Goal: Check status: Check status

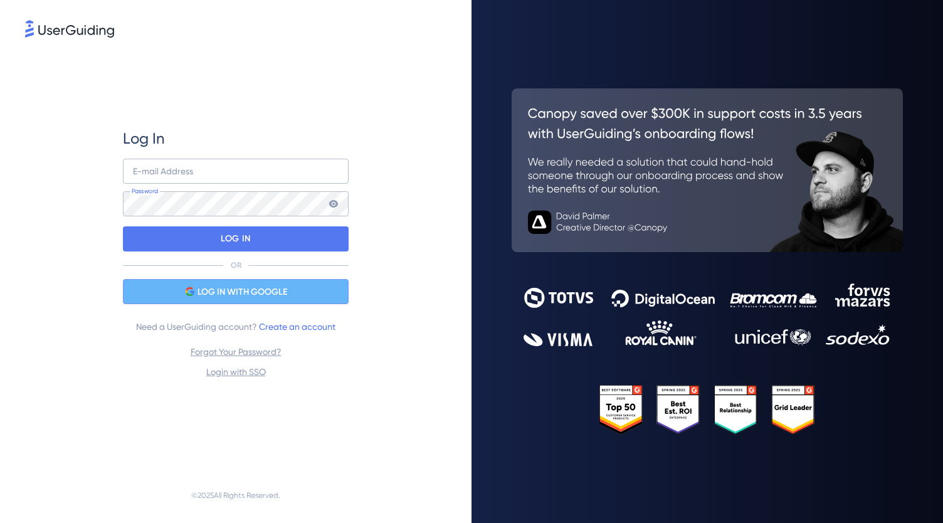
click at [180, 292] on div "LOG IN WITH GOOGLE" at bounding box center [236, 291] width 226 height 25
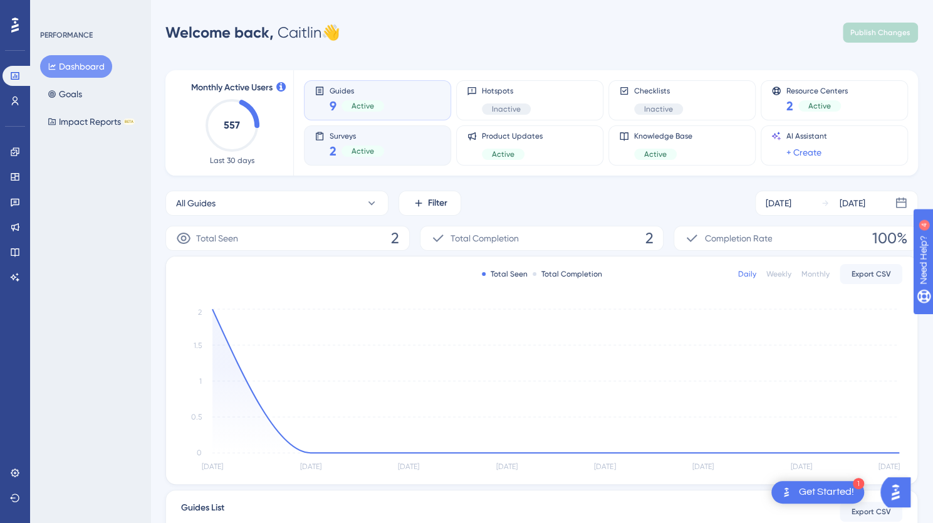
click at [328, 140] on div "Surveys 2 Active" at bounding box center [378, 145] width 126 height 29
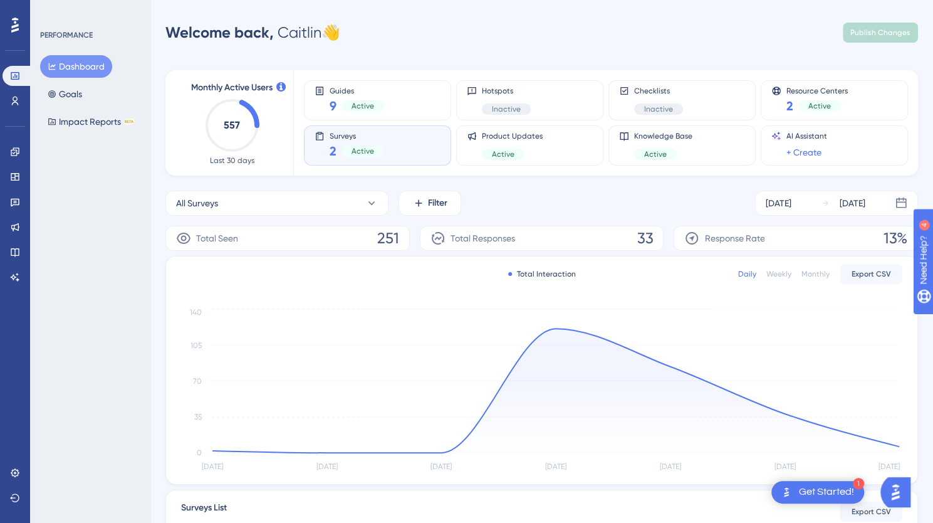
scroll to position [186, 0]
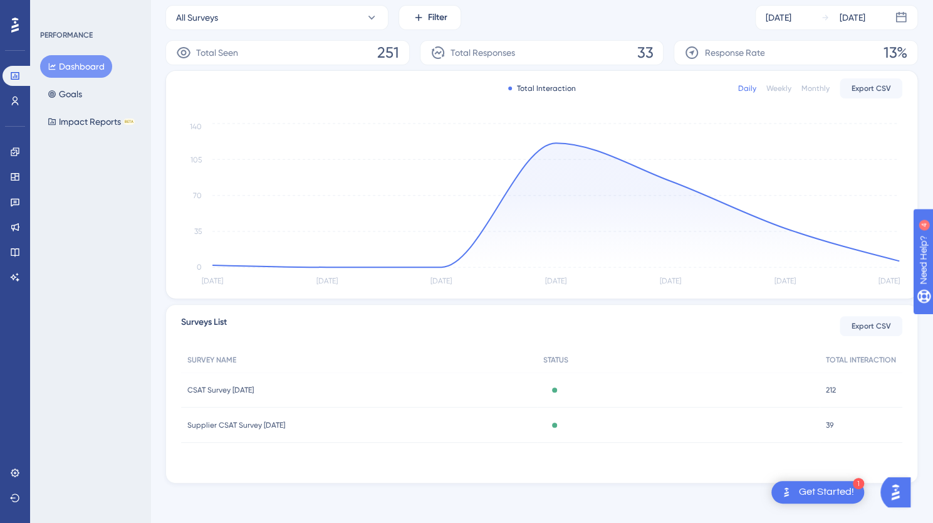
click at [528, 383] on div "CSAT Survey September 2025 CSAT Survey September 2025" at bounding box center [359, 389] width 356 height 35
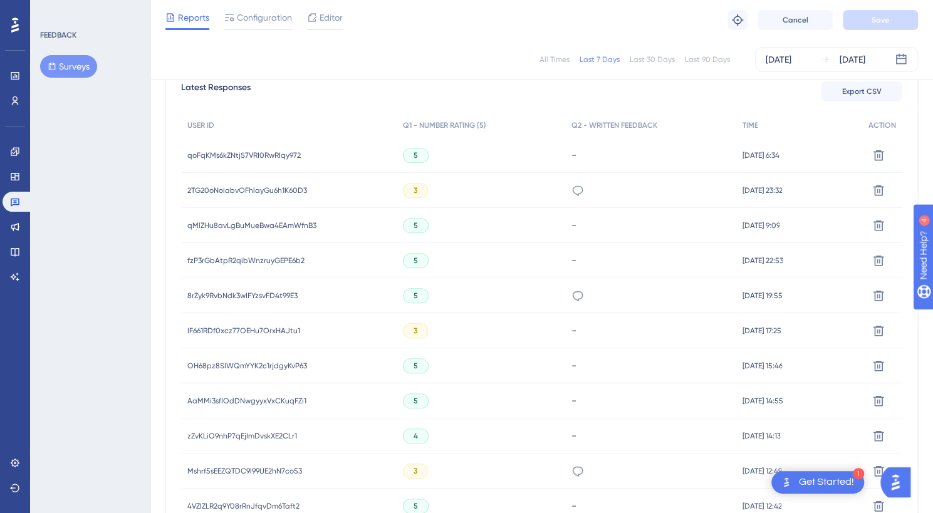
scroll to position [368, 0]
drag, startPoint x: 938, startPoint y: 103, endPoint x: 60, endPoint y: 11, distance: 882.8
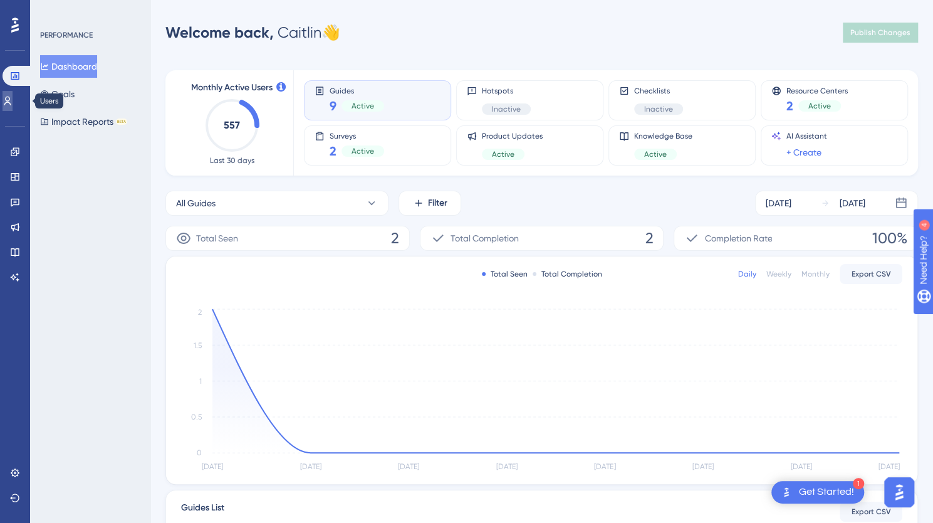
click at [11, 101] on icon at bounding box center [8, 101] width 10 height 10
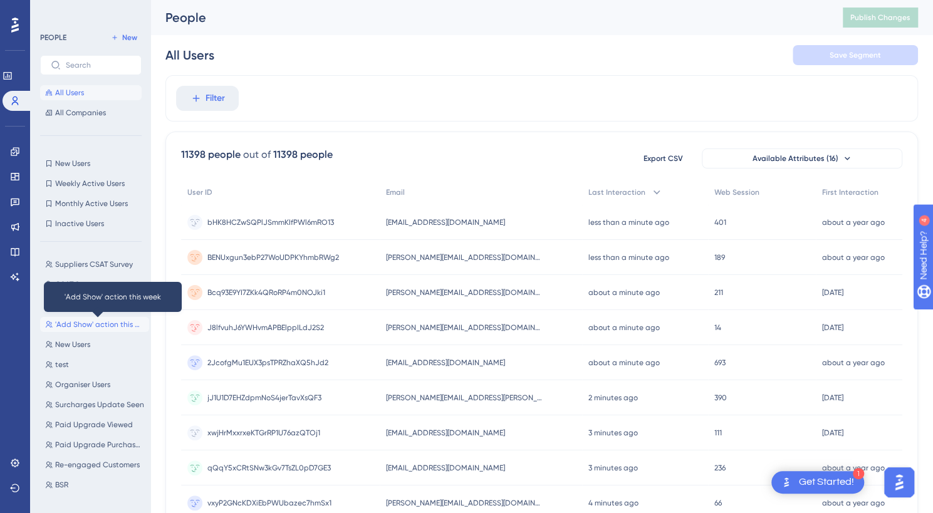
click at [105, 321] on span "'Add Show' action this week" at bounding box center [99, 325] width 89 height 10
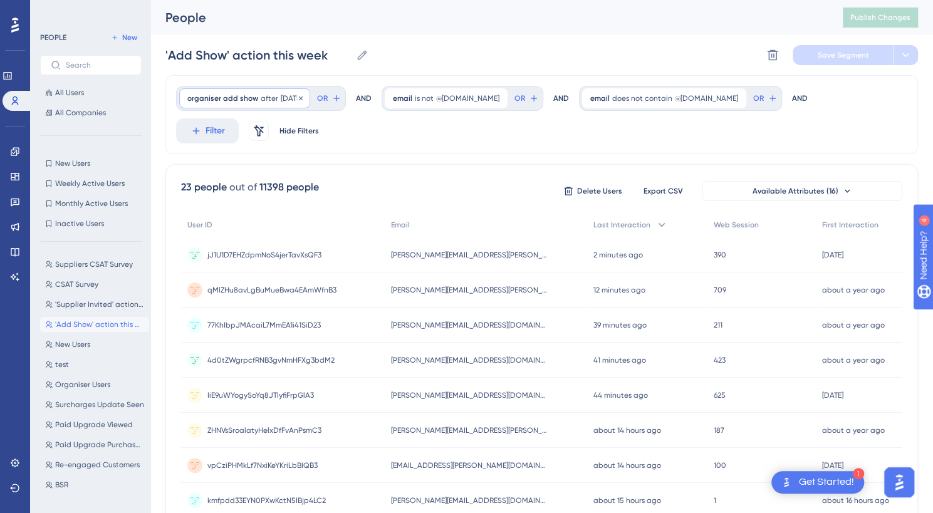
click at [276, 100] on div "organiser add show after [DATE] [DATE] Remove" at bounding box center [244, 98] width 131 height 20
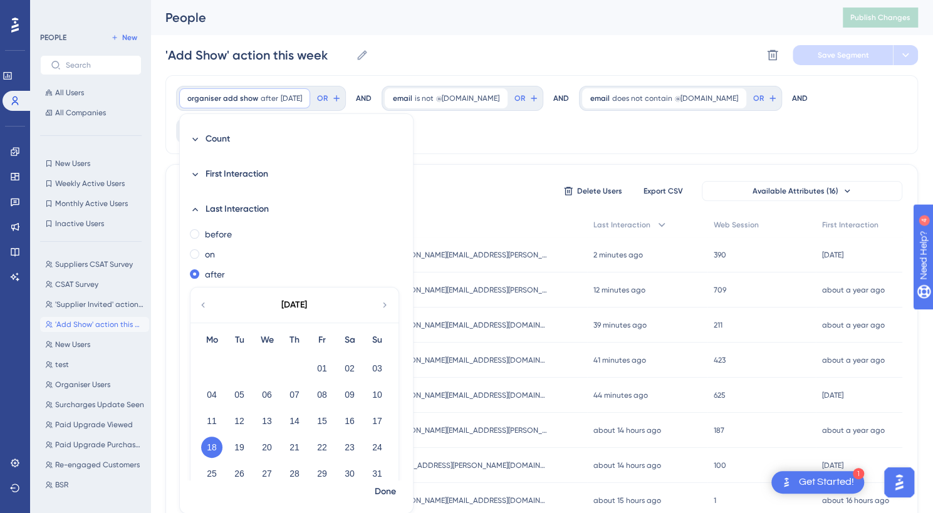
click at [377, 301] on div "[DATE]" at bounding box center [294, 305] width 207 height 35
click at [385, 304] on icon at bounding box center [384, 305] width 3 height 5
click at [238, 373] on button "02" at bounding box center [239, 368] width 21 height 21
click at [273, 370] on button "03" at bounding box center [266, 368] width 21 height 21
click at [382, 491] on span "Done" at bounding box center [385, 491] width 21 height 15
